Goal: Task Accomplishment & Management: Manage account settings

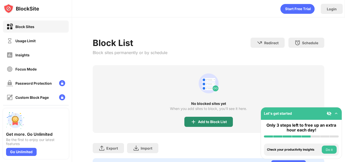
click at [222, 118] on div "Add to Block List" at bounding box center [208, 122] width 48 height 10
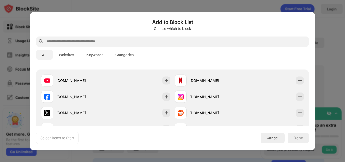
scroll to position [86, 0]
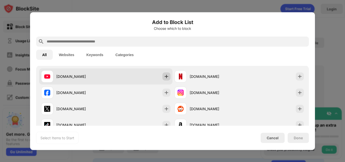
click at [168, 78] on div at bounding box center [166, 76] width 8 height 8
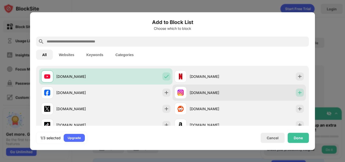
click at [296, 92] on div at bounding box center [300, 92] width 8 height 8
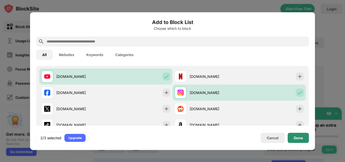
click at [290, 137] on div "Done" at bounding box center [298, 138] width 21 height 10
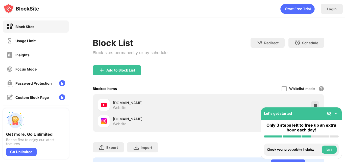
click at [333, 115] on div at bounding box center [332, 113] width 12 height 5
click at [336, 113] on img at bounding box center [336, 113] width 5 height 5
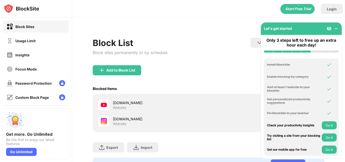
click at [337, 29] on img at bounding box center [336, 28] width 5 height 5
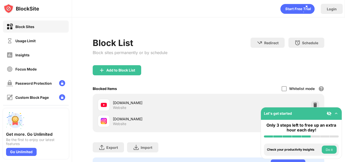
click at [205, 91] on div "Blocked Items Whitelist mode Block all websites except for those in your whitel…" at bounding box center [209, 88] width 232 height 10
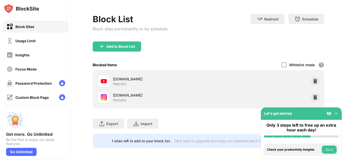
scroll to position [28, 0]
click at [333, 148] on button "Do it" at bounding box center [329, 149] width 15 height 8
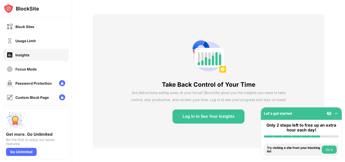
scroll to position [21, 0]
click at [326, 150] on button "Do it" at bounding box center [329, 149] width 15 height 8
click at [334, 147] on button "Do it" at bounding box center [329, 149] width 15 height 8
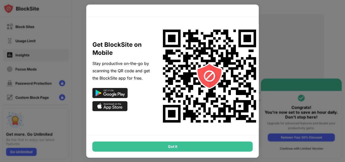
click at [306, 50] on div at bounding box center [172, 81] width 345 height 162
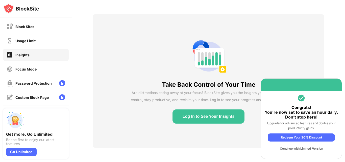
click at [303, 147] on div "Continue with Limited Version" at bounding box center [301, 148] width 67 height 8
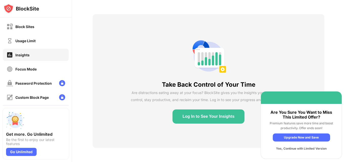
click at [296, 149] on div "Yes, Continue with Limited Version" at bounding box center [301, 148] width 57 height 8
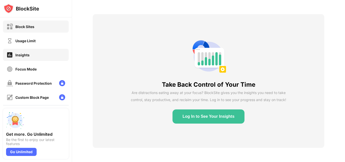
click at [29, 25] on div "Block Sites" at bounding box center [24, 26] width 19 height 4
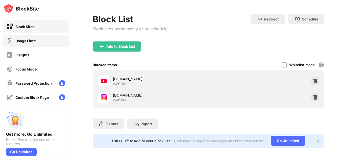
click at [29, 36] on div "Usage Limit" at bounding box center [36, 41] width 66 height 12
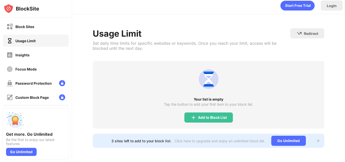
click at [31, 46] on div "Usage Limit" at bounding box center [36, 41] width 66 height 12
click at [32, 53] on div "Insights" at bounding box center [36, 55] width 66 height 12
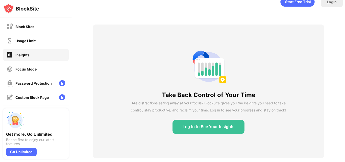
scroll to position [21, 0]
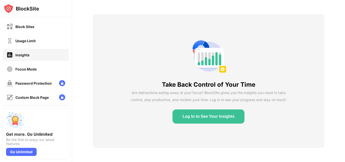
click at [33, 62] on div "Block Sites Usage Limit Insights Focus Mode Password Protection Custom Block Pa…" at bounding box center [36, 75] width 72 height 117
click at [35, 76] on div "Block Sites Usage Limit Insights Focus Mode Password Protection Custom Block Pa…" at bounding box center [36, 75] width 72 height 117
click at [36, 69] on div "Focus Mode" at bounding box center [25, 69] width 21 height 4
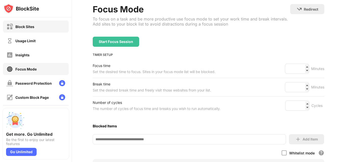
click at [41, 29] on div "Block Sites" at bounding box center [36, 26] width 66 height 12
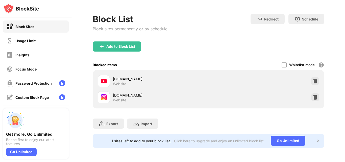
scroll to position [28, 0]
click at [281, 62] on div at bounding box center [283, 64] width 5 height 5
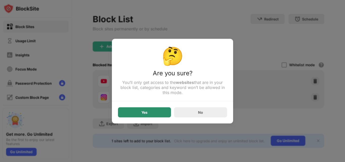
click at [154, 111] on div "Yes" at bounding box center [144, 112] width 53 height 10
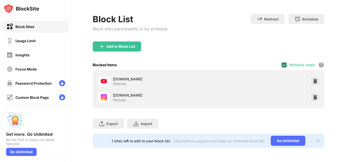
click at [282, 63] on img at bounding box center [284, 65] width 4 height 4
click at [177, 73] on div "youtube.com Website" at bounding box center [208, 81] width 225 height 16
click at [313, 95] on img at bounding box center [315, 97] width 5 height 5
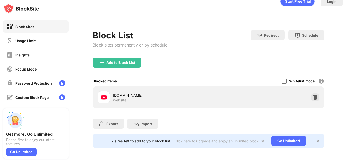
scroll to position [11, 0]
click at [131, 61] on div "Add to Block List" at bounding box center [117, 63] width 48 height 10
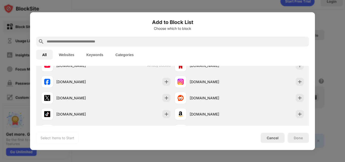
scroll to position [105, 0]
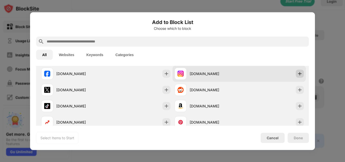
click at [296, 77] on div at bounding box center [300, 73] width 8 height 8
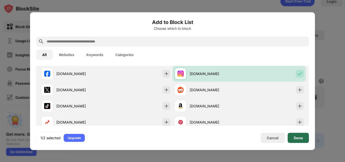
click at [296, 136] on div "Done" at bounding box center [298, 138] width 9 height 4
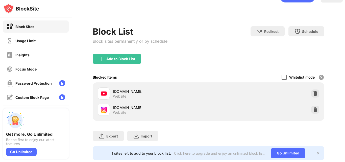
scroll to position [28, 0]
